Goal: Information Seeking & Learning: Check status

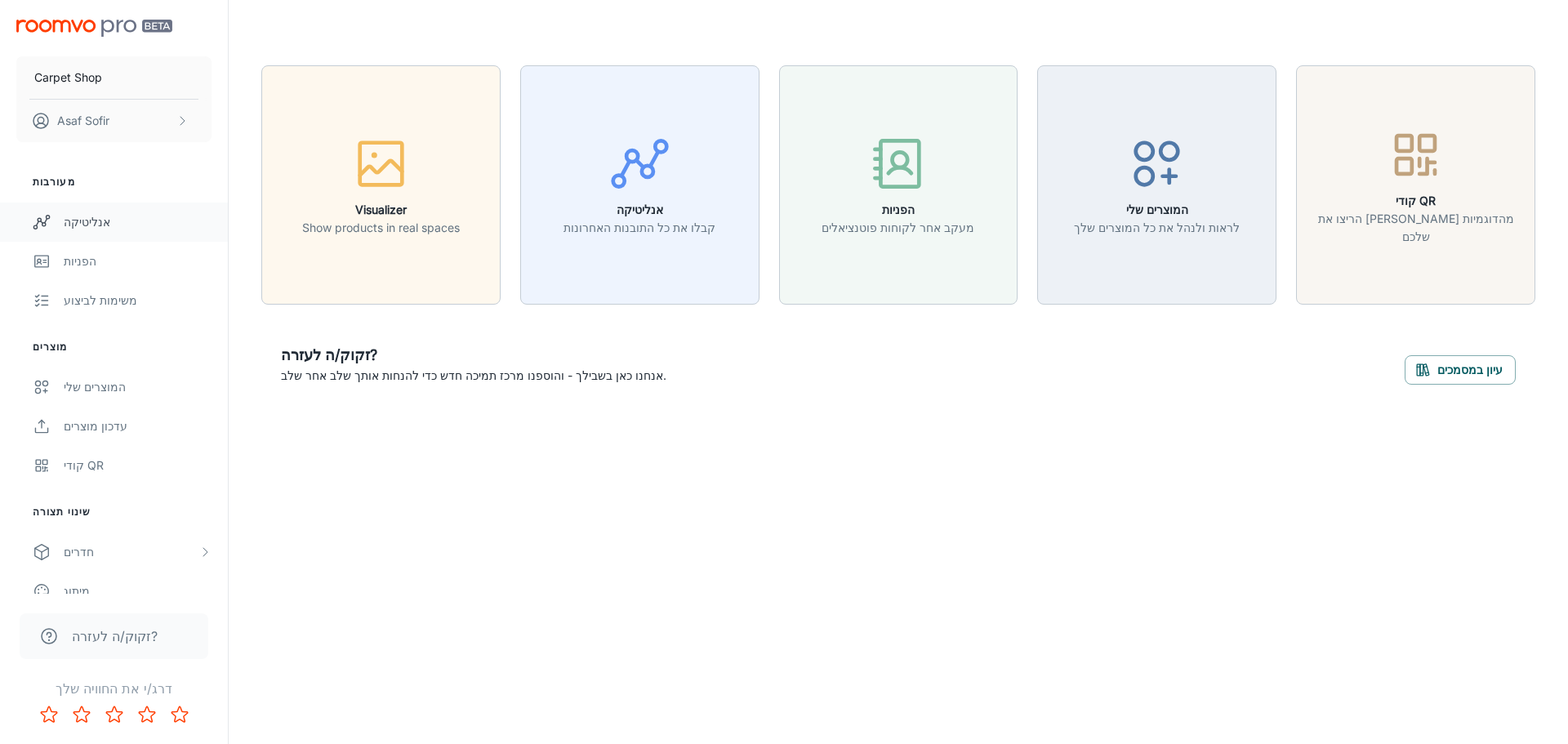
click at [108, 227] on div "אנליטיקה" at bounding box center [138, 222] width 147 height 18
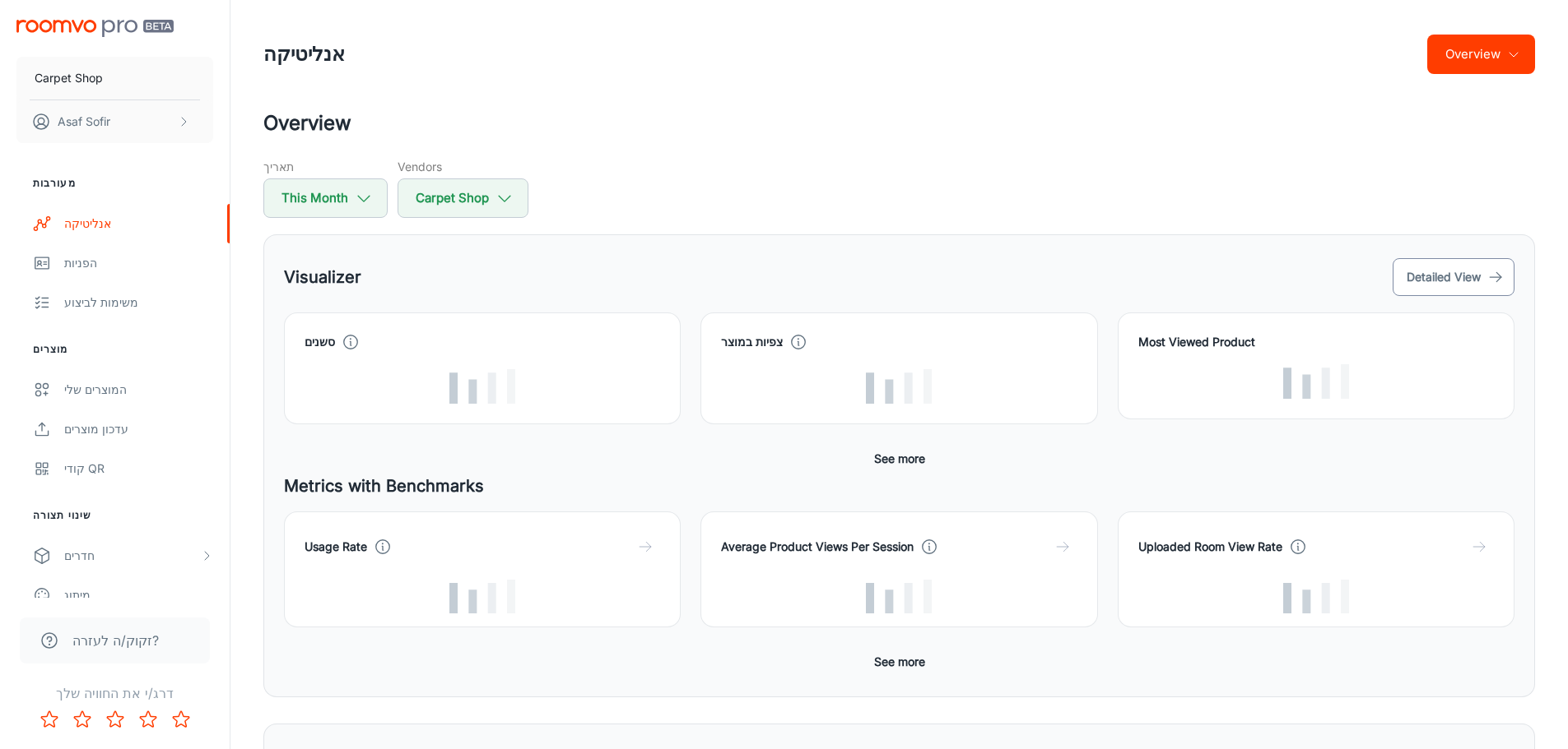
click at [1459, 281] on button "Detailed View" at bounding box center [1453, 277] width 122 height 38
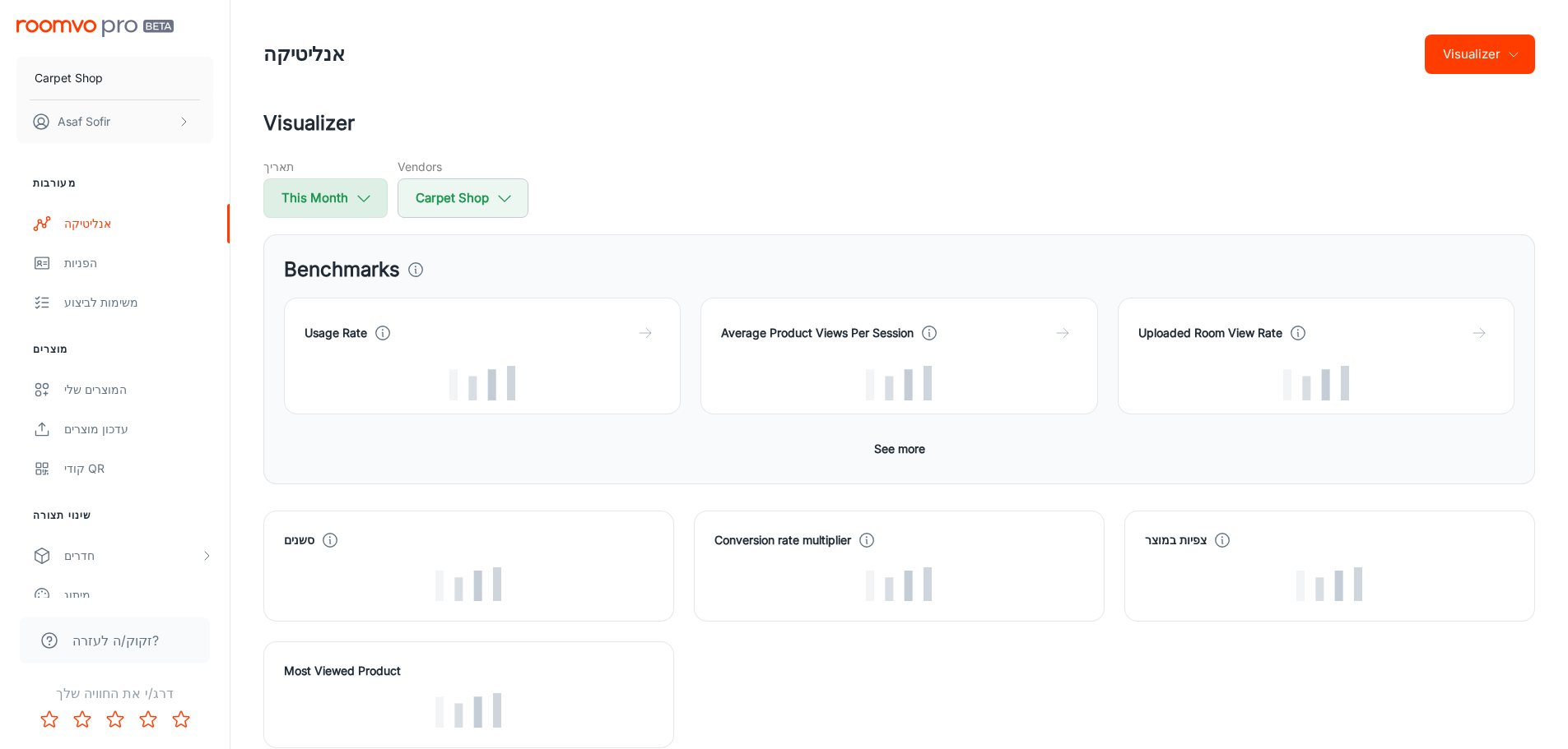
click at [335, 202] on button "This Month" at bounding box center [325, 198] width 124 height 40
select select "8"
select select "2025"
select select "8"
select select "2025"
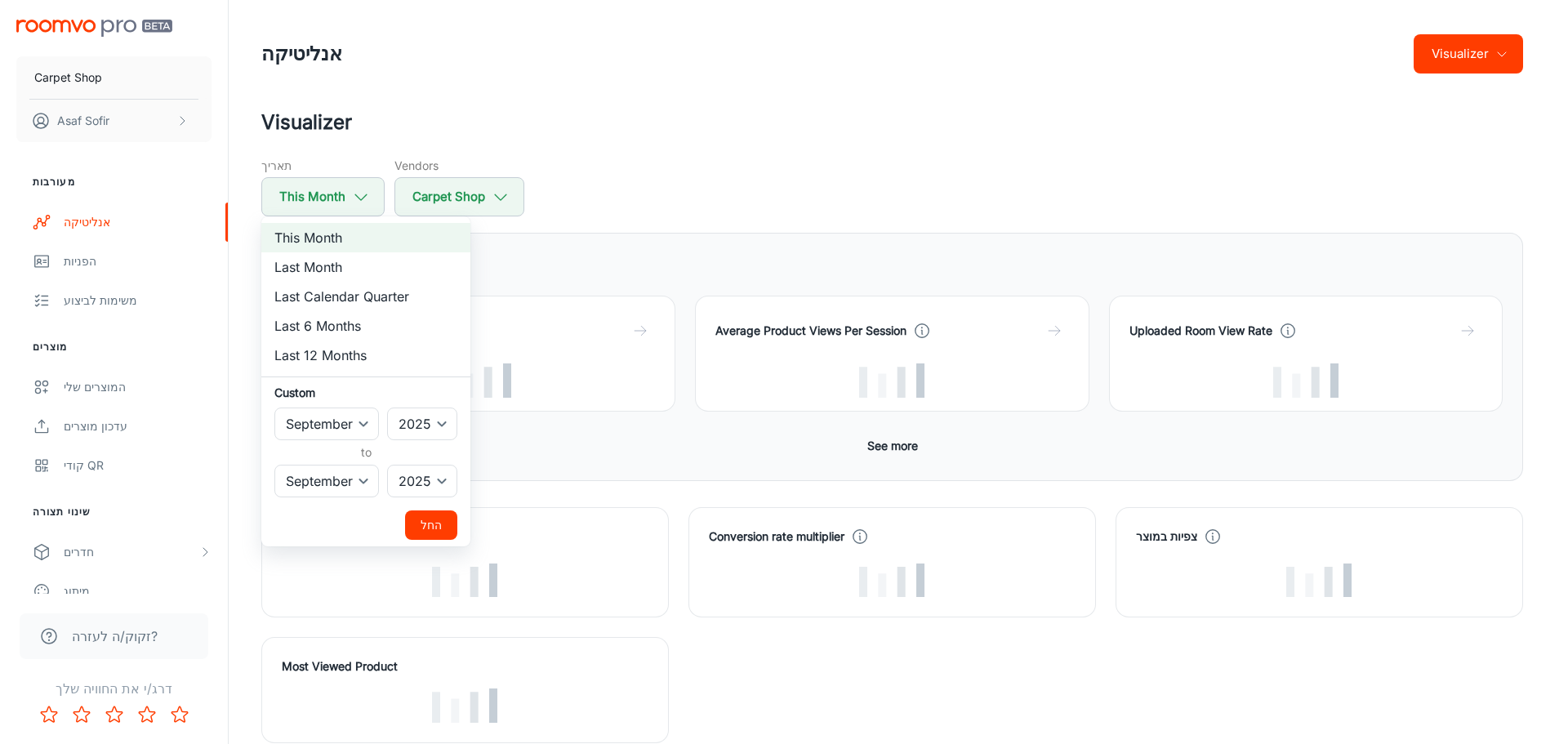
click at [360, 341] on li "Last 12 Months" at bounding box center [366, 355] width 209 height 30
select select "2024"
select select "7"
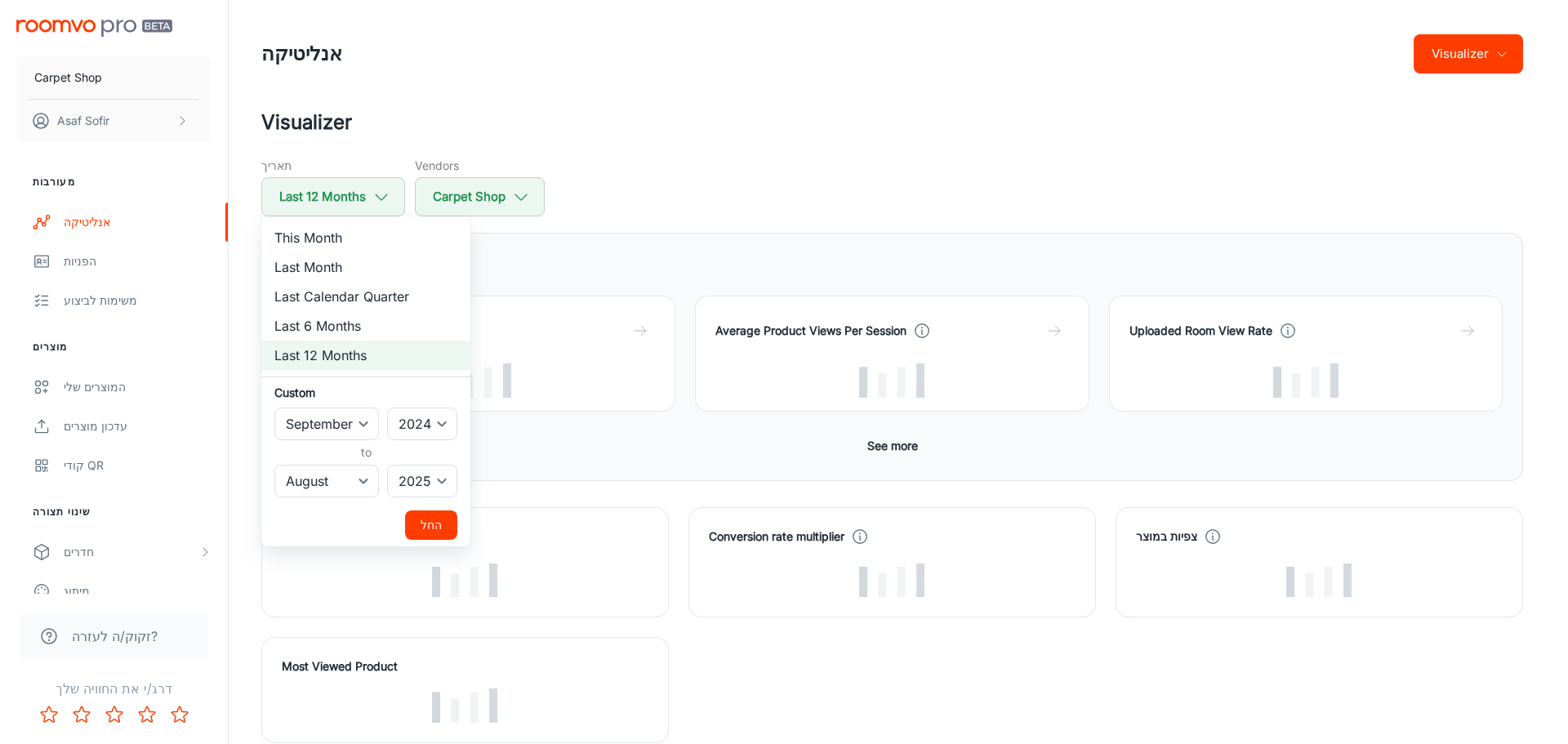
click at [426, 524] on button "החל" at bounding box center [431, 525] width 53 height 30
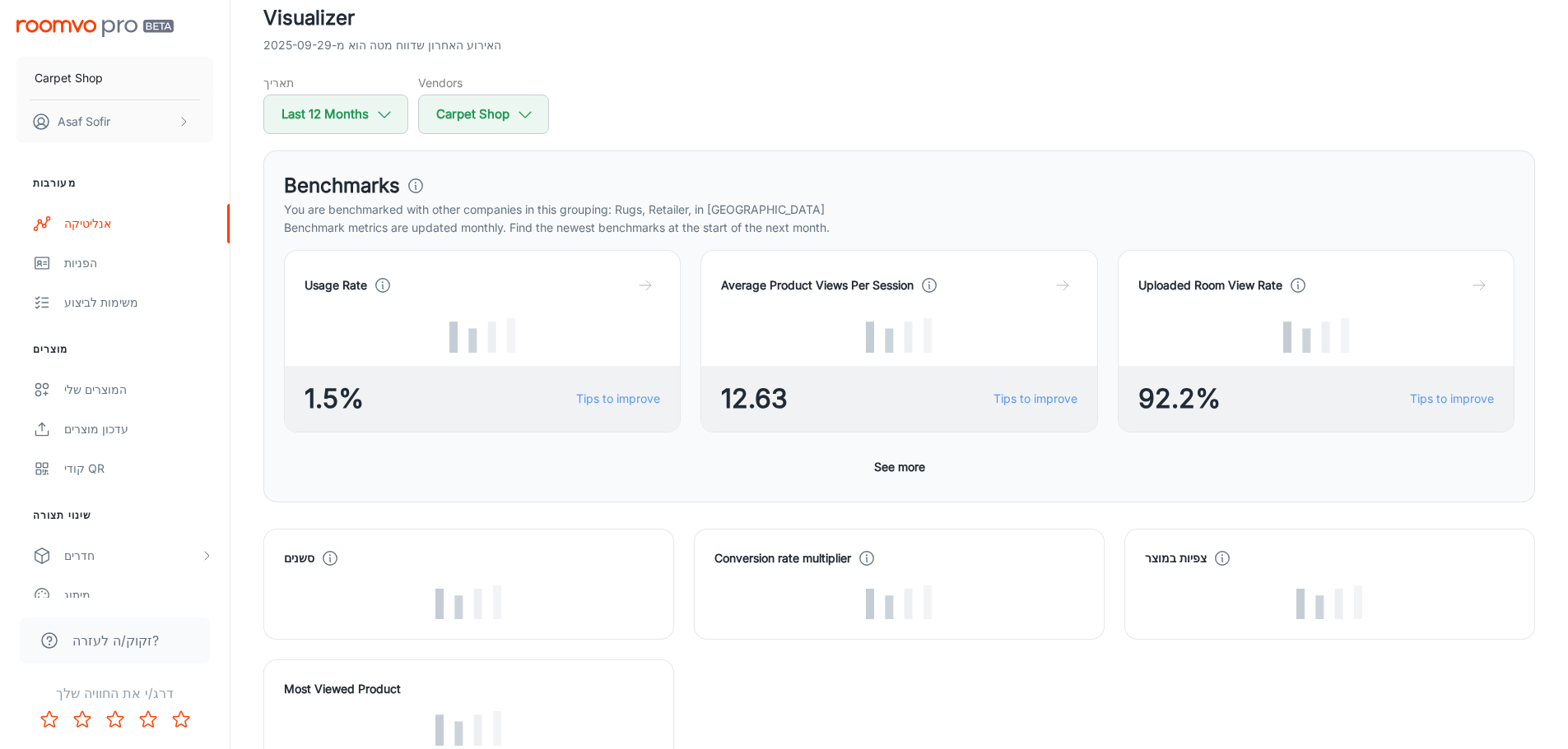
scroll to position [123, 0]
